Goal: Communication & Community: Answer question/provide support

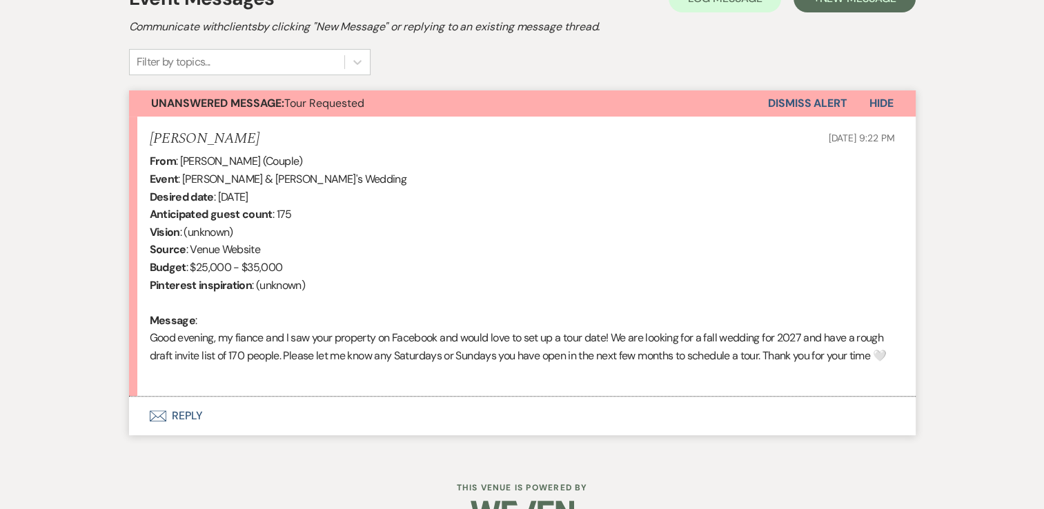
click at [193, 435] on button "Envelope Reply" at bounding box center [522, 416] width 787 height 39
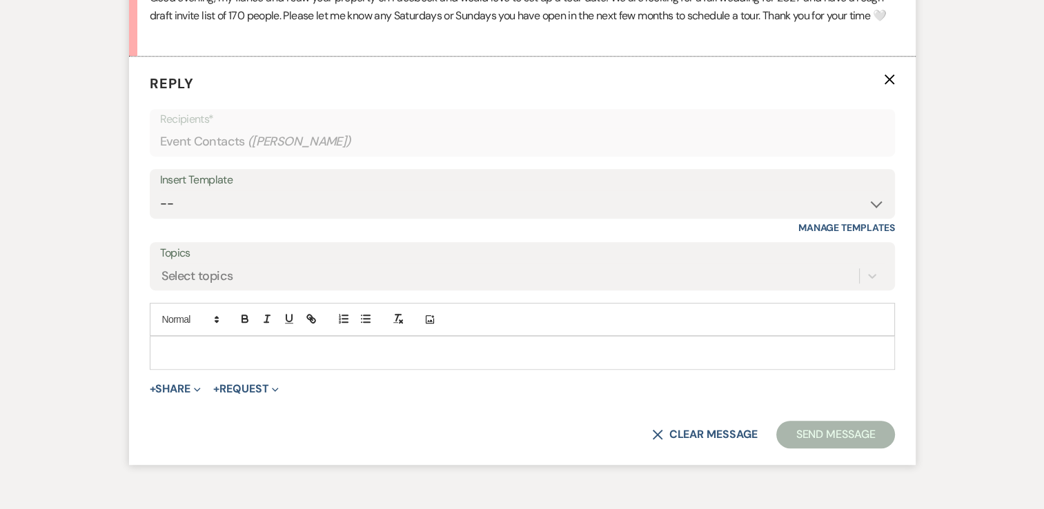
scroll to position [768, 0]
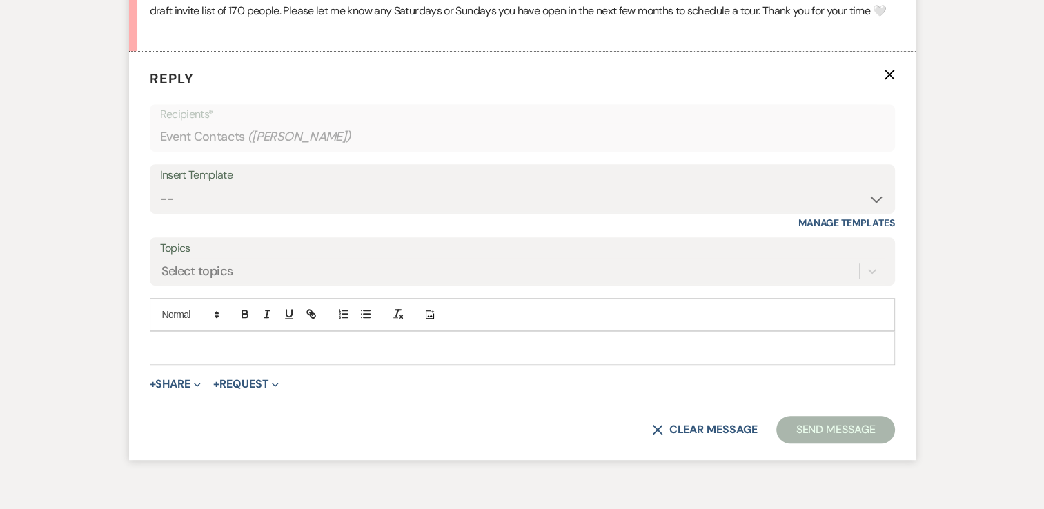
click at [248, 355] on p at bounding box center [522, 347] width 723 height 15
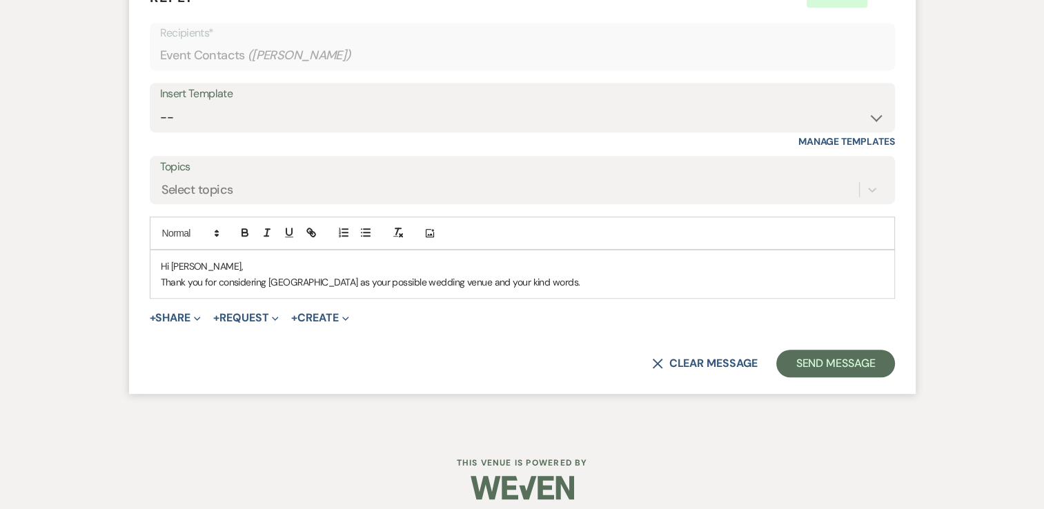
scroll to position [851, 0]
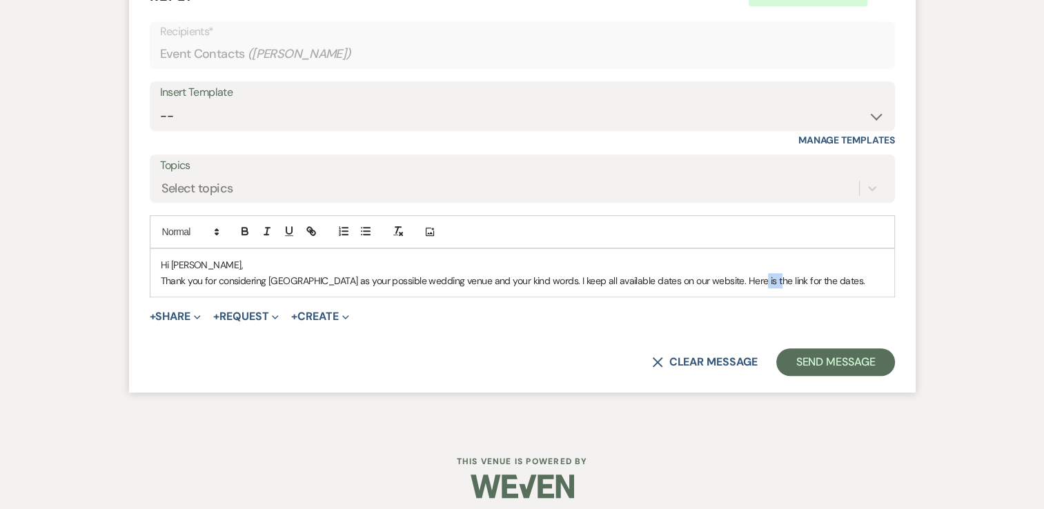
drag, startPoint x: 745, startPoint y: 295, endPoint x: 759, endPoint y: 299, distance: 15.1
click at [759, 288] on p "Thank you for considering [GEOGRAPHIC_DATA] as your possible wedding venue and …" at bounding box center [522, 280] width 723 height 15
click at [310, 232] on icon "button" at bounding box center [309, 229] width 5 height 5
paste input "[URL][DOMAIN_NAME]"
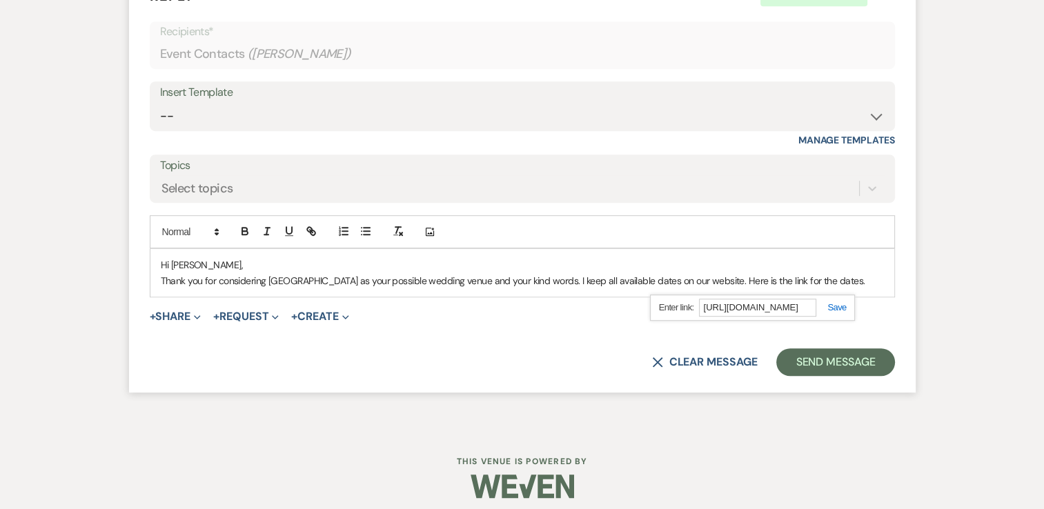
type input "[URL][DOMAIN_NAME]"
click at [836, 313] on link at bounding box center [831, 307] width 30 height 10
click at [838, 288] on p "Thank you for considering [GEOGRAPHIC_DATA] as your possible wedding venue and …" at bounding box center [522, 280] width 723 height 15
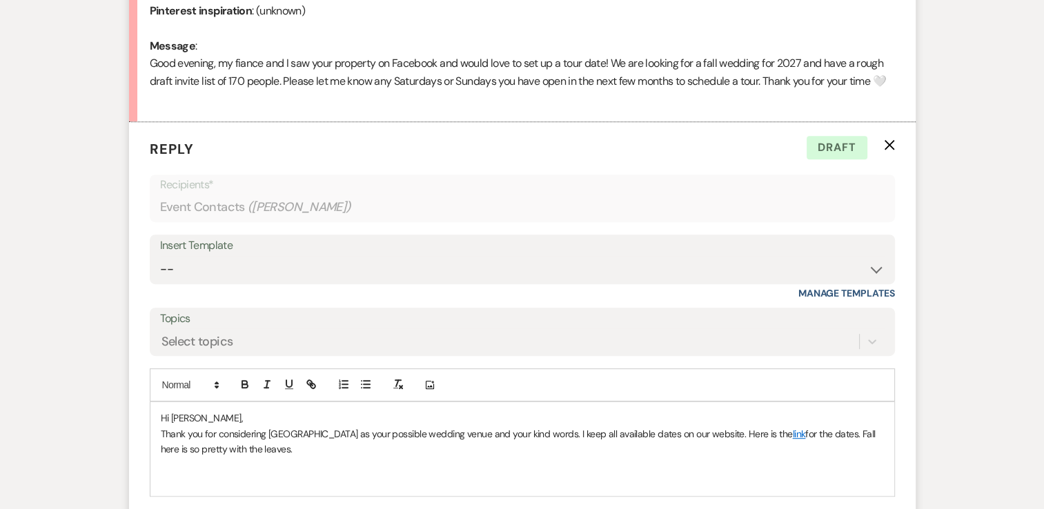
scroll to position [851, 0]
